Goal: Task Accomplishment & Management: Manage account settings

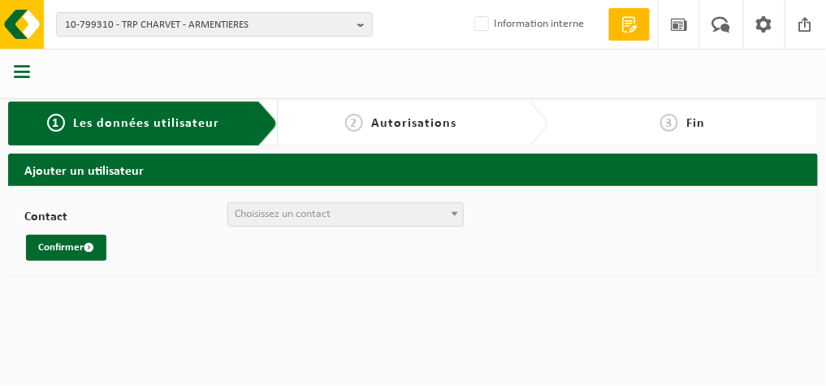
click at [319, 211] on span "Choisissez un contact" at bounding box center [283, 214] width 96 height 12
click at [27, 71] on span "button" at bounding box center [22, 71] width 16 height 16
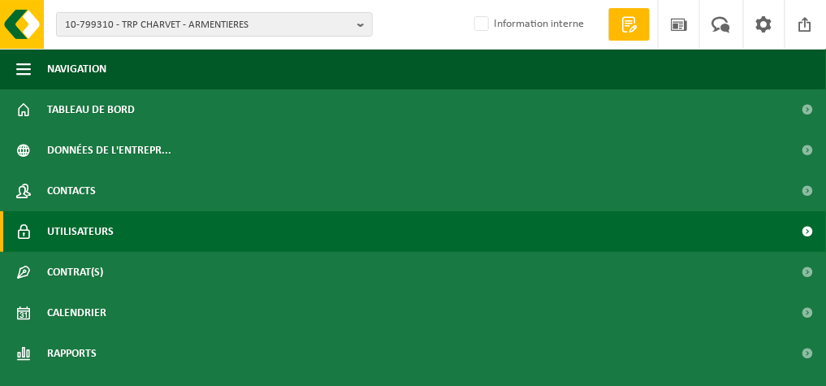
click at [84, 231] on span "Utilisateurs" at bounding box center [80, 231] width 67 height 41
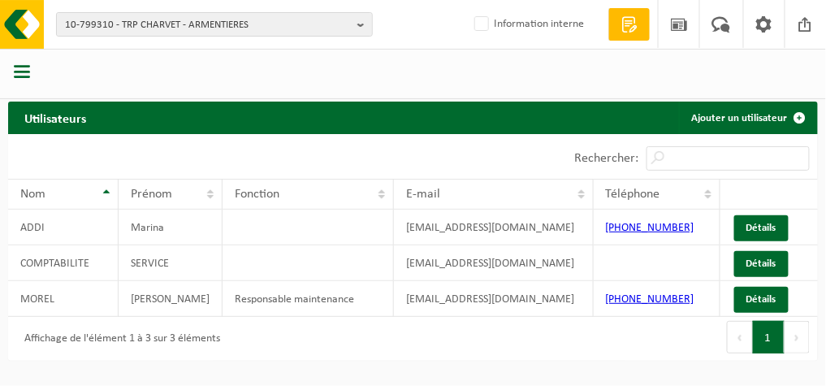
drag, startPoint x: 490, startPoint y: 102, endPoint x: 663, endPoint y: 122, distance: 173.2
click at [663, 122] on div "Utilisateurs Ajouter un utilisateur" at bounding box center [413, 117] width 810 height 32
